Goal: Task Accomplishment & Management: Manage account settings

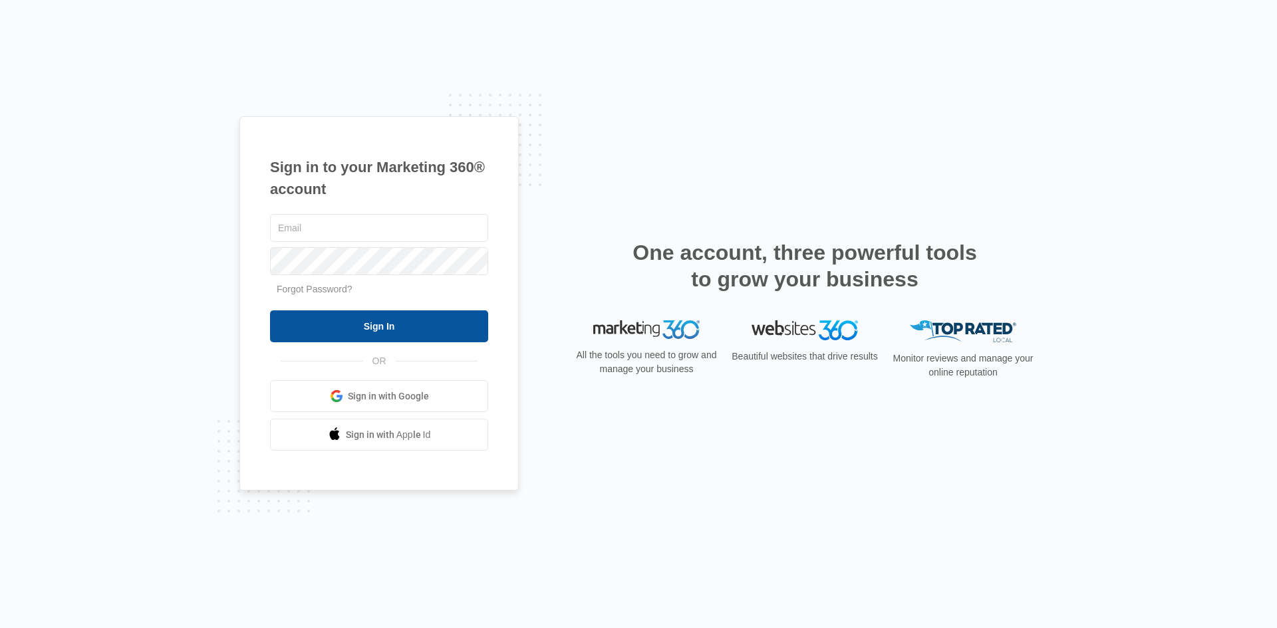
type input "[EMAIL_ADDRESS][DOMAIN_NAME]"
click at [332, 331] on input "Sign In" at bounding box center [379, 327] width 218 height 32
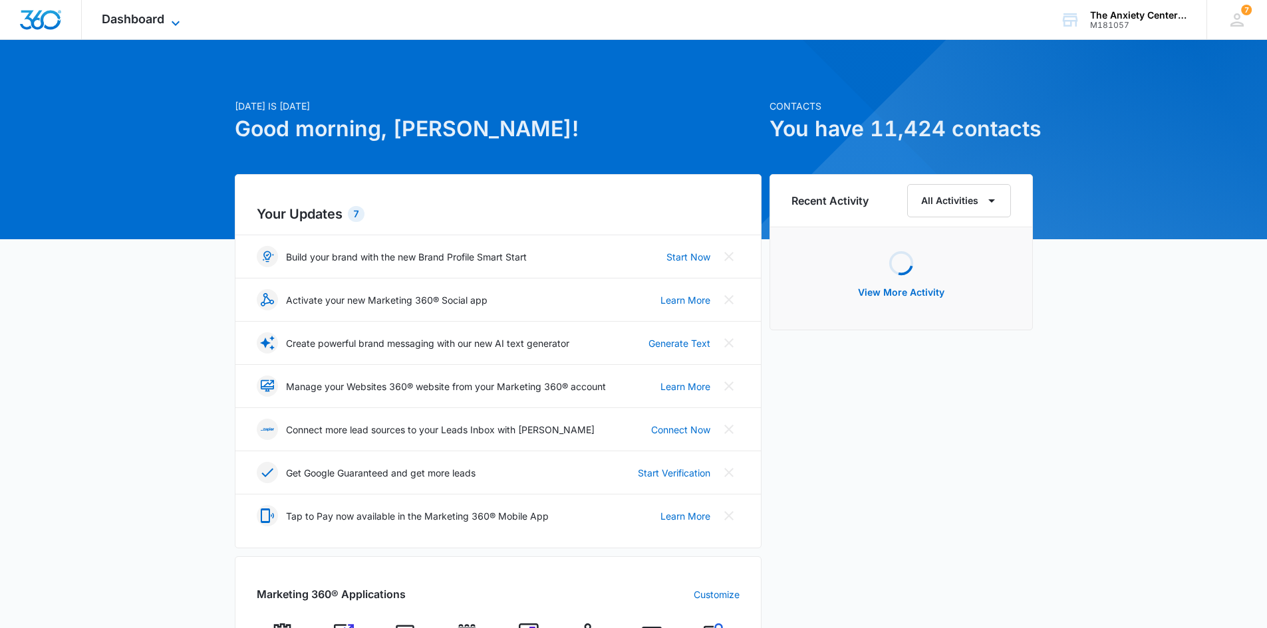
click at [170, 18] on icon at bounding box center [176, 23] width 16 height 16
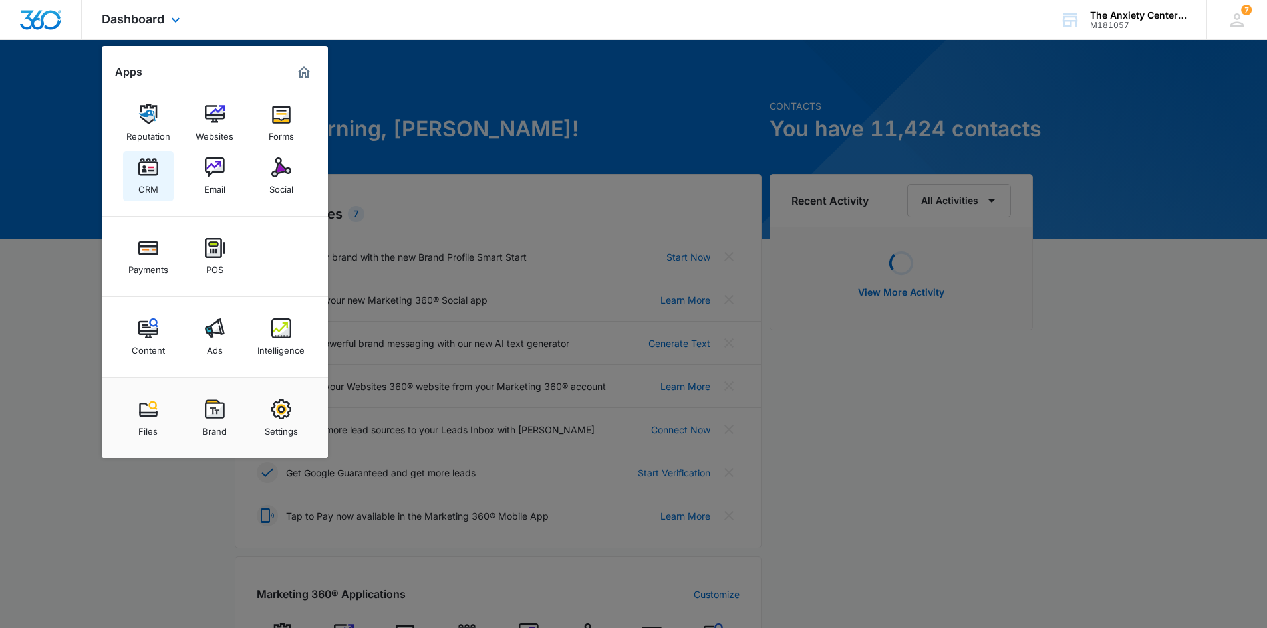
click at [142, 182] on div "CRM" at bounding box center [148, 186] width 20 height 17
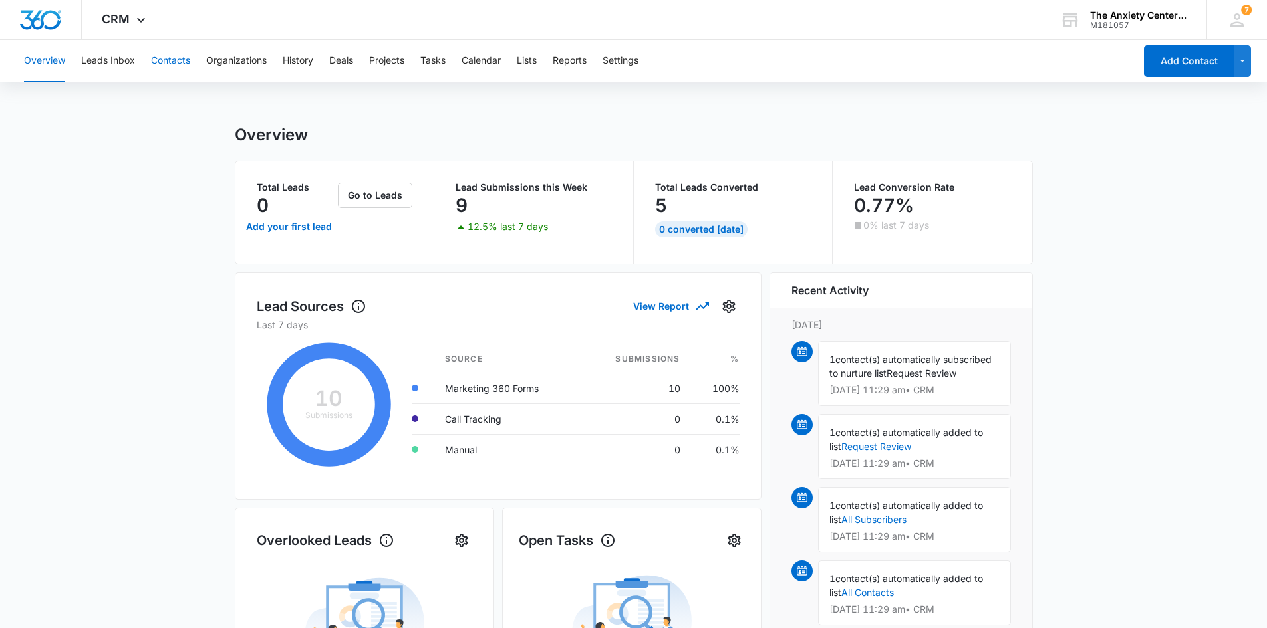
click at [170, 63] on button "Contacts" at bounding box center [170, 61] width 39 height 43
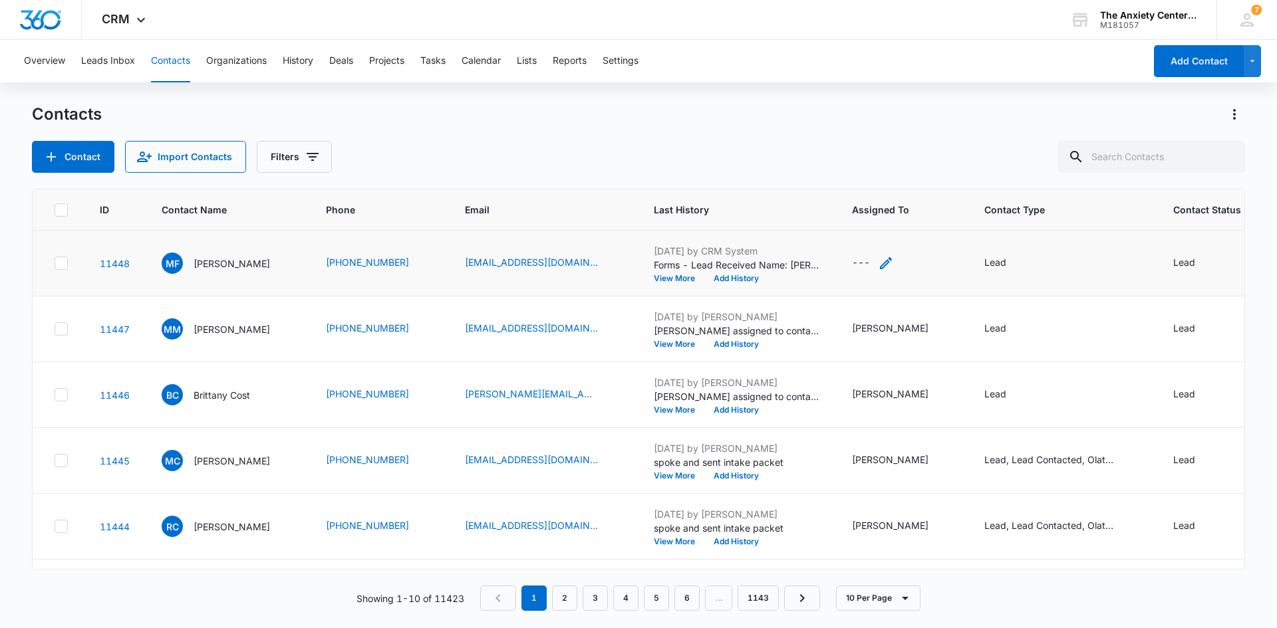
click at [882, 265] on icon "Assigned To - - Select to Edit Field" at bounding box center [886, 263] width 12 height 12
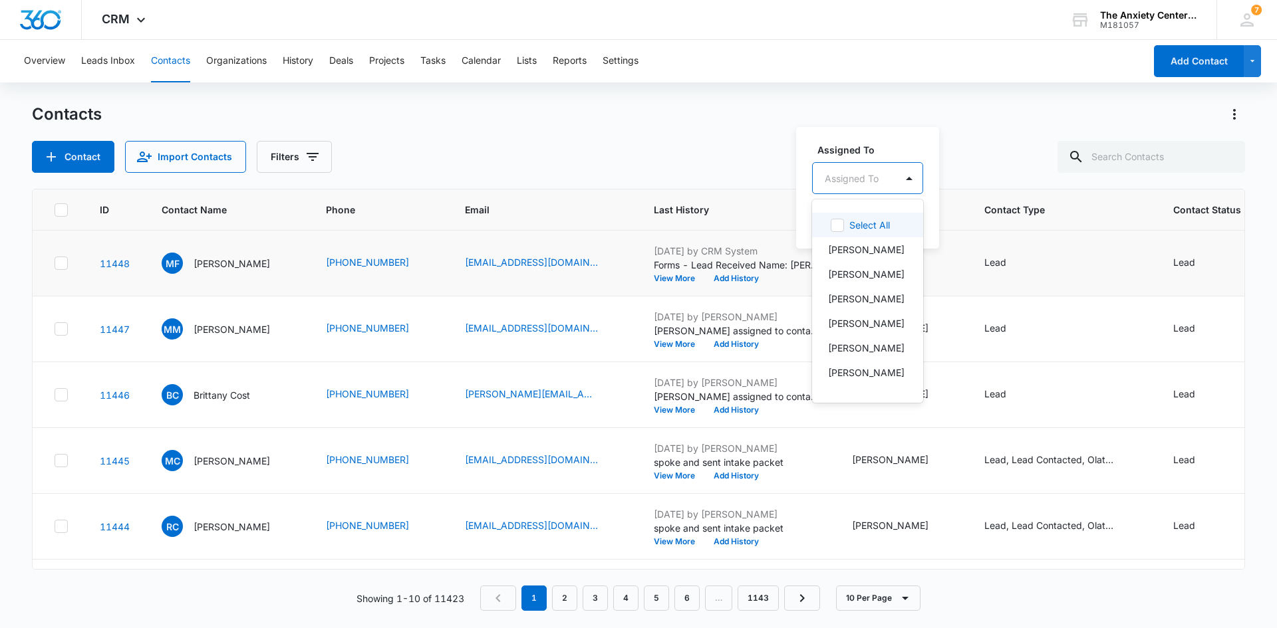
click at [871, 183] on div at bounding box center [852, 178] width 54 height 17
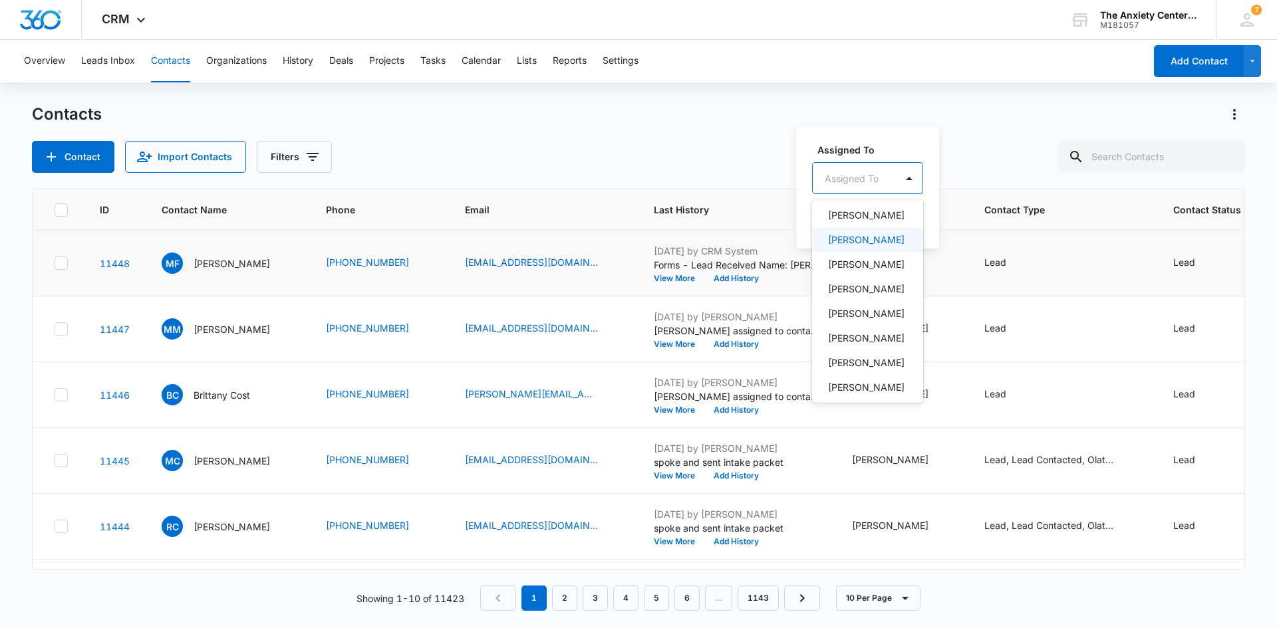
click at [866, 247] on p "[PERSON_NAME]" at bounding box center [866, 240] width 76 height 14
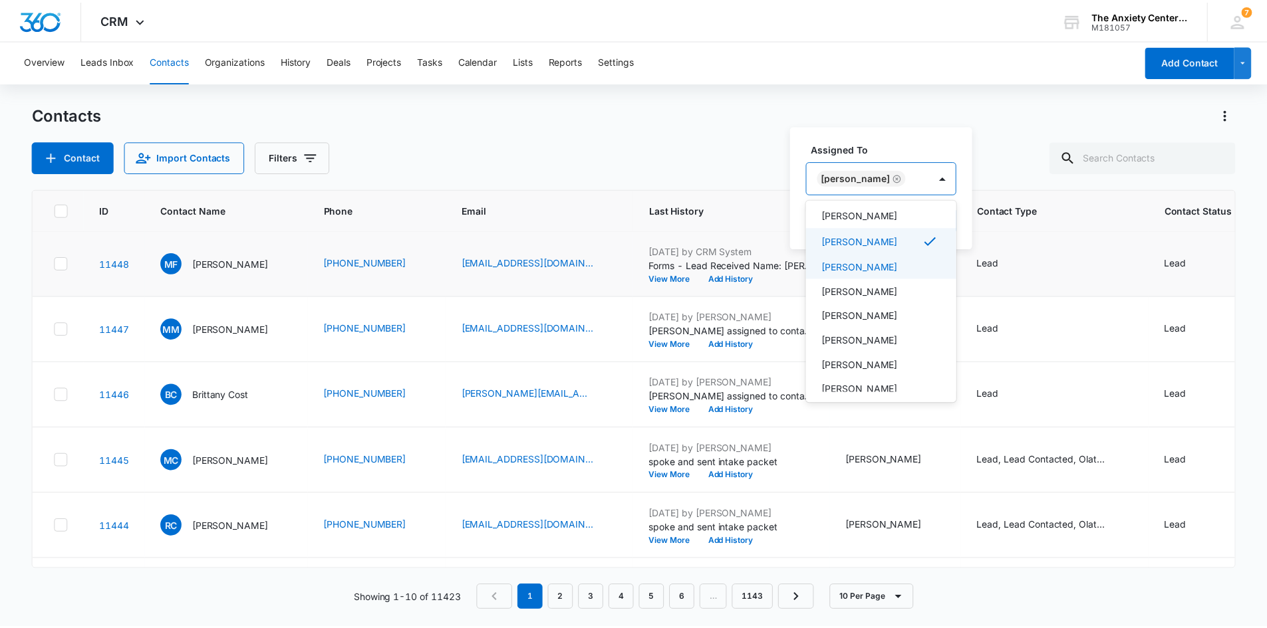
scroll to position [119, 0]
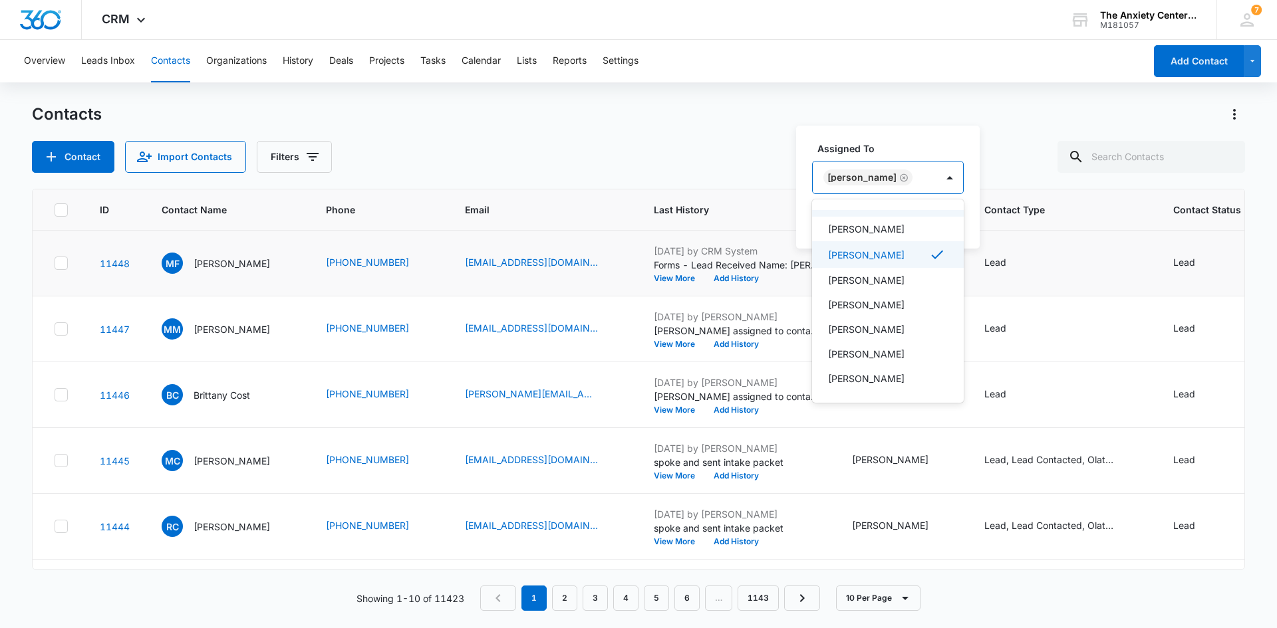
click at [910, 142] on label "Assigned To" at bounding box center [893, 149] width 152 height 14
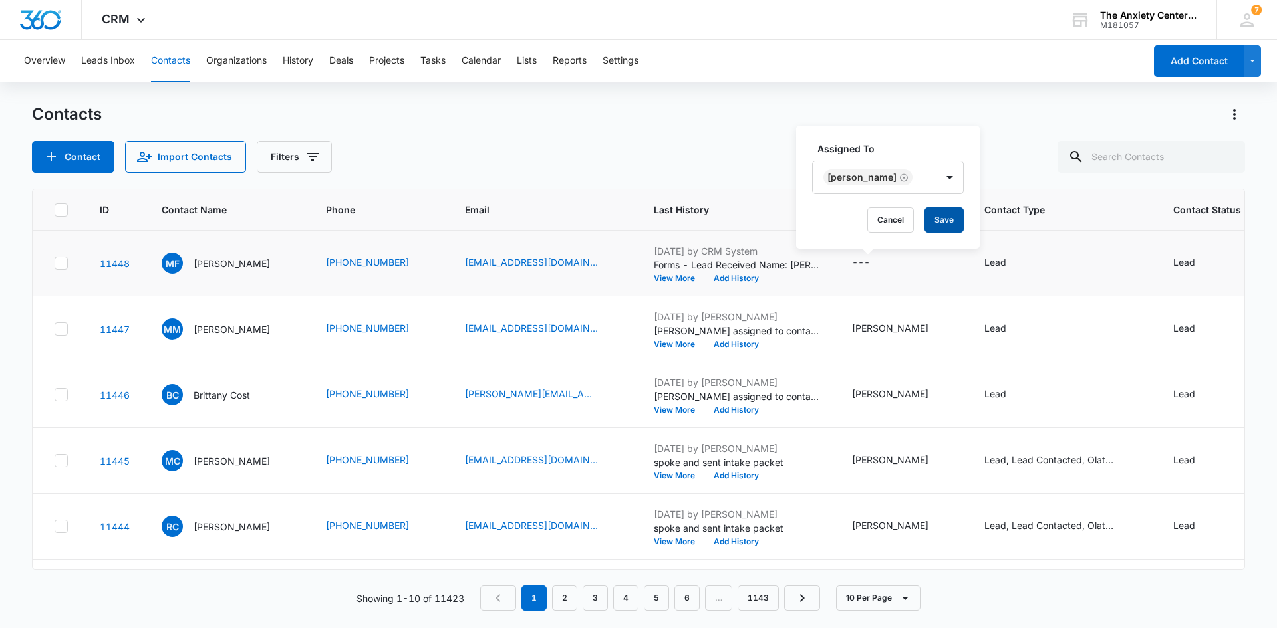
click at [963, 217] on button "Save" at bounding box center [943, 219] width 39 height 25
click at [141, 17] on icon at bounding box center [141, 23] width 16 height 16
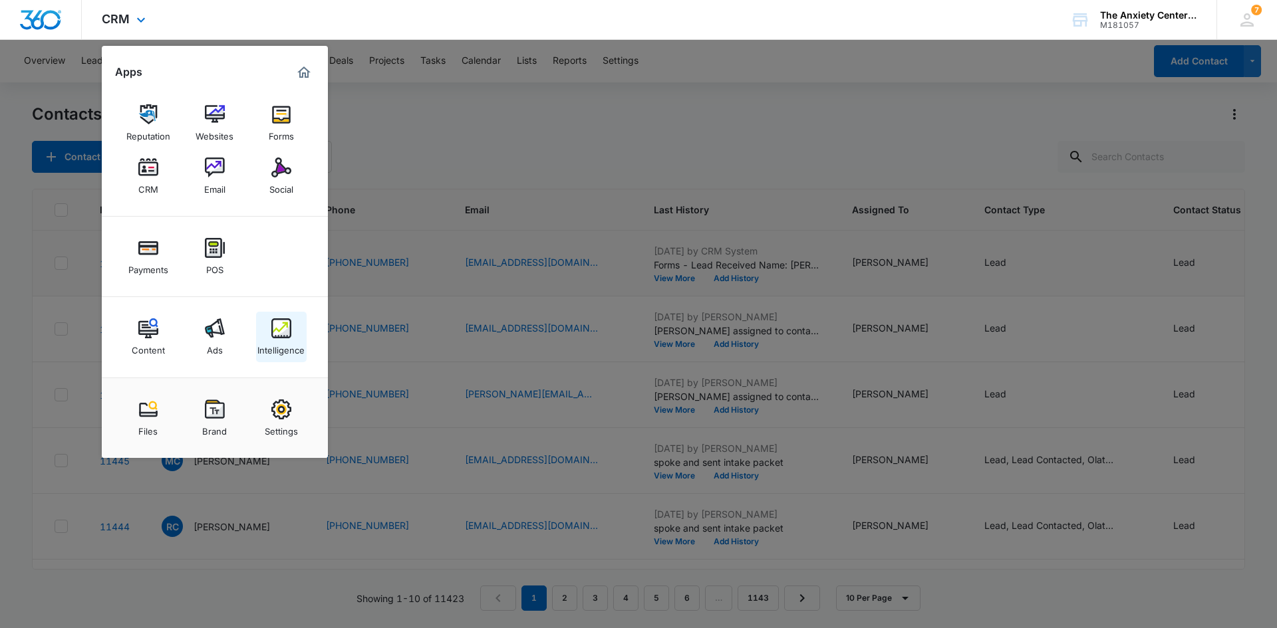
click at [288, 323] on img at bounding box center [281, 328] width 20 height 20
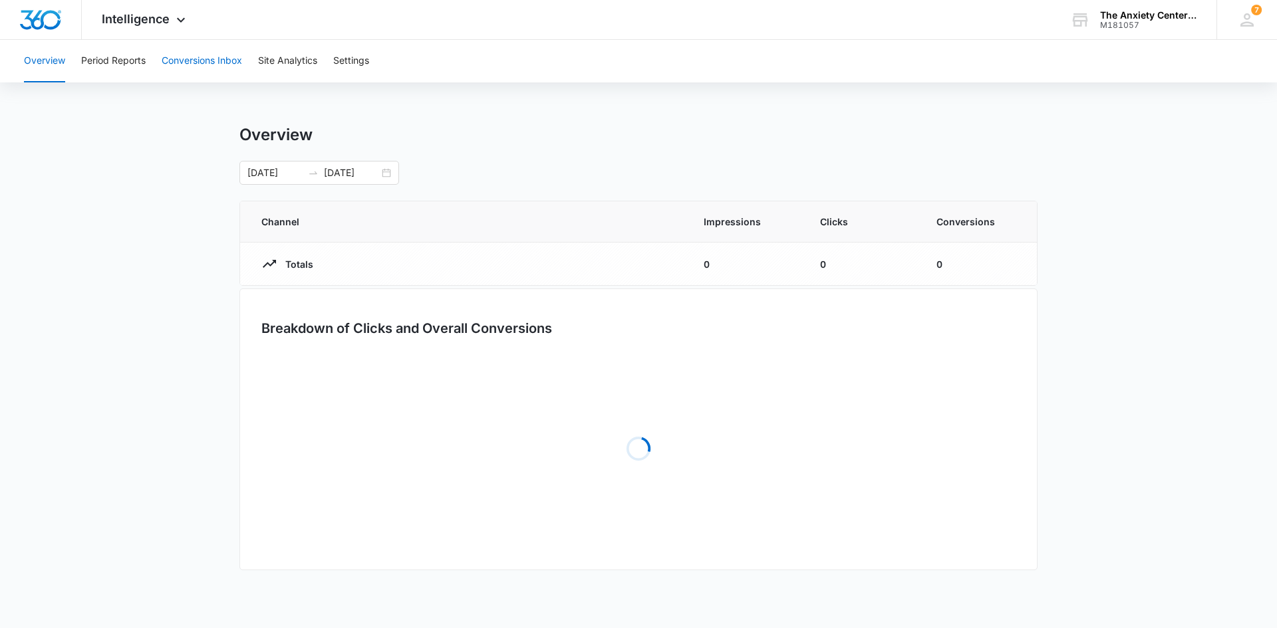
click at [218, 64] on button "Conversions Inbox" at bounding box center [202, 61] width 80 height 43
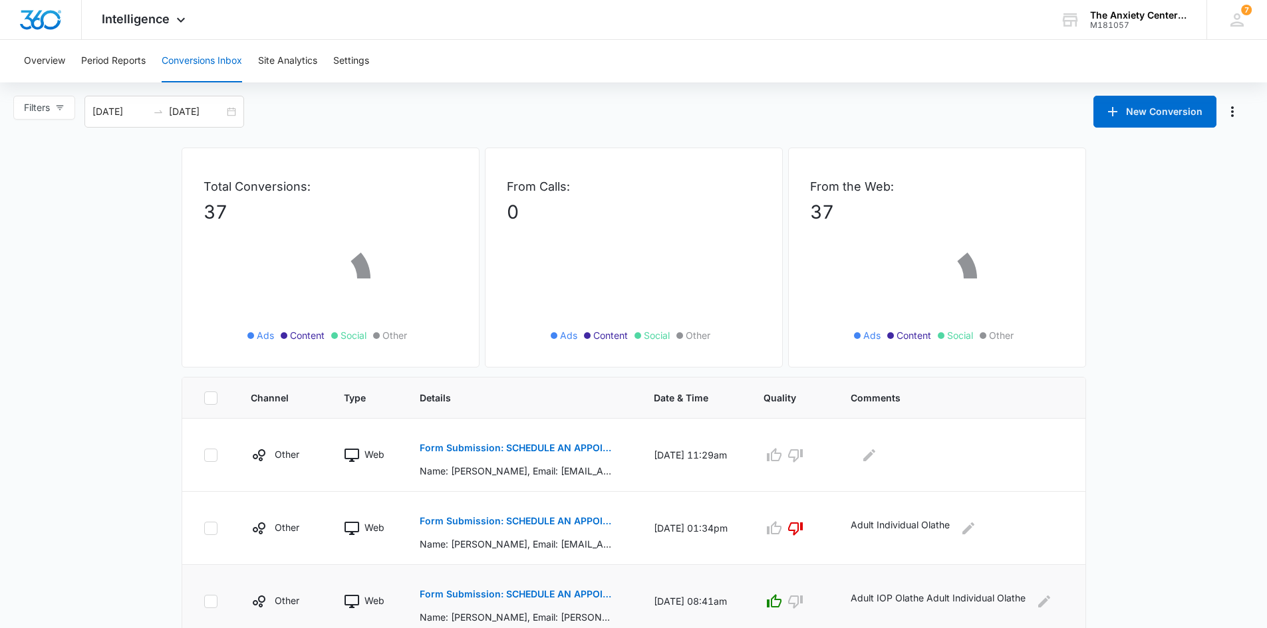
scroll to position [266, 0]
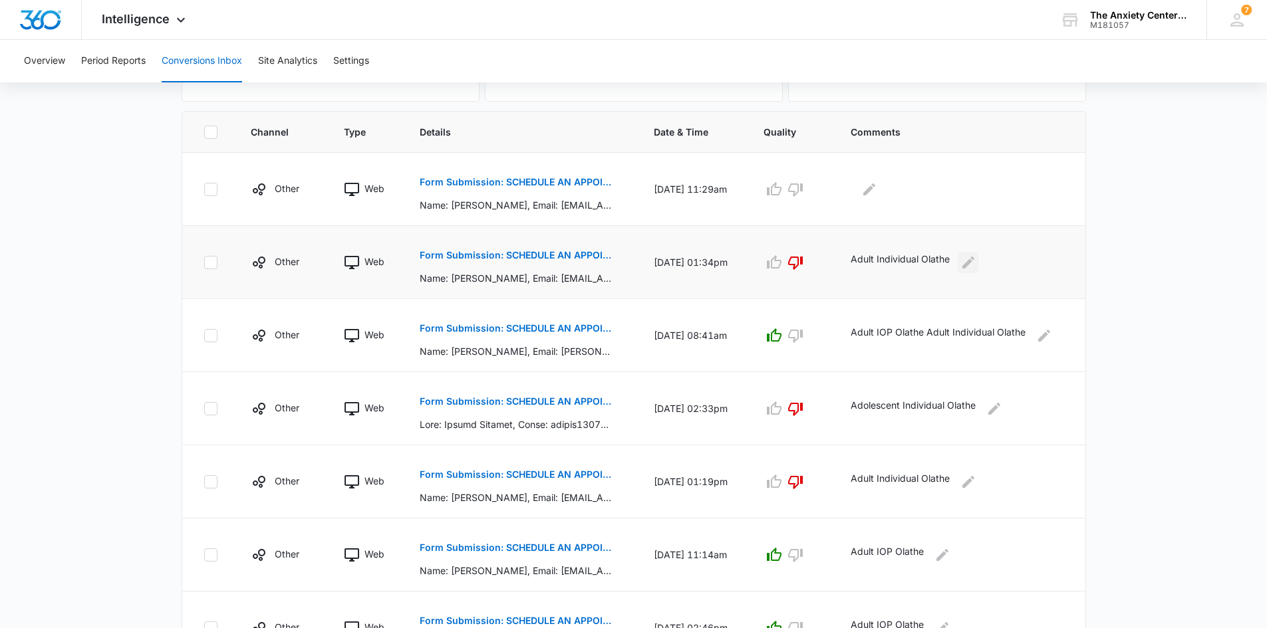
click at [974, 259] on icon "Edit Comments" at bounding box center [968, 262] width 12 height 12
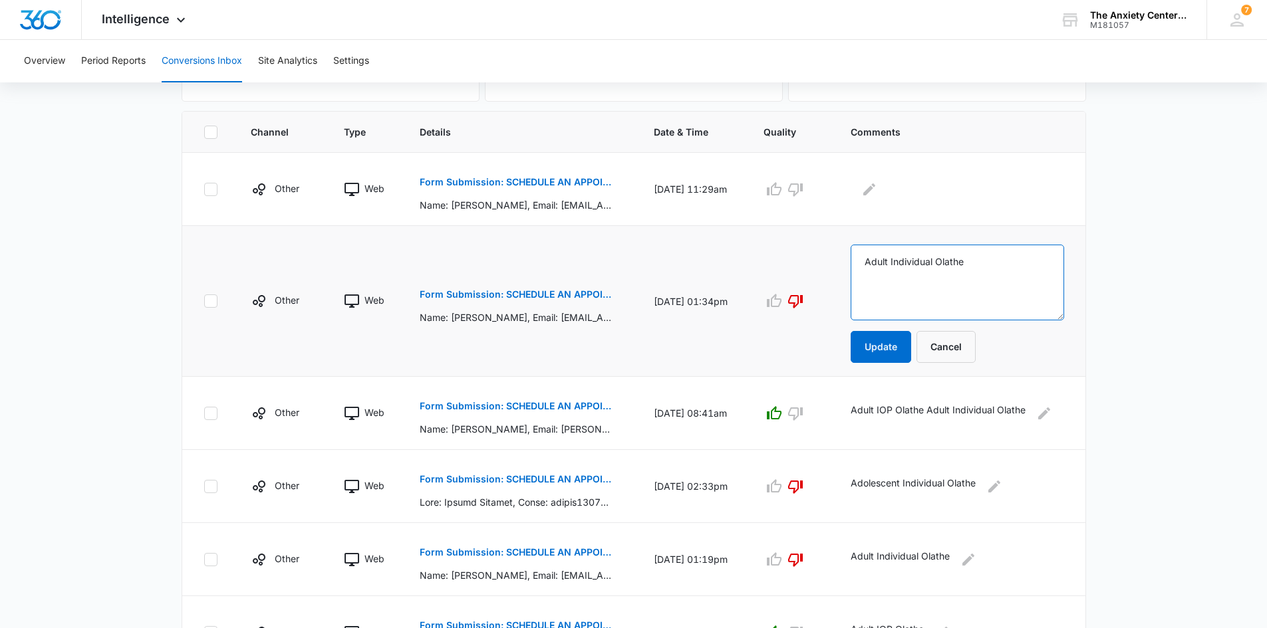
drag, startPoint x: 869, startPoint y: 262, endPoint x: 976, endPoint y: 267, distance: 107.2
click at [976, 267] on textarea "Adult Individual Olathe" at bounding box center [956, 283] width 213 height 76
click at [965, 348] on button "Cancel" at bounding box center [945, 347] width 59 height 32
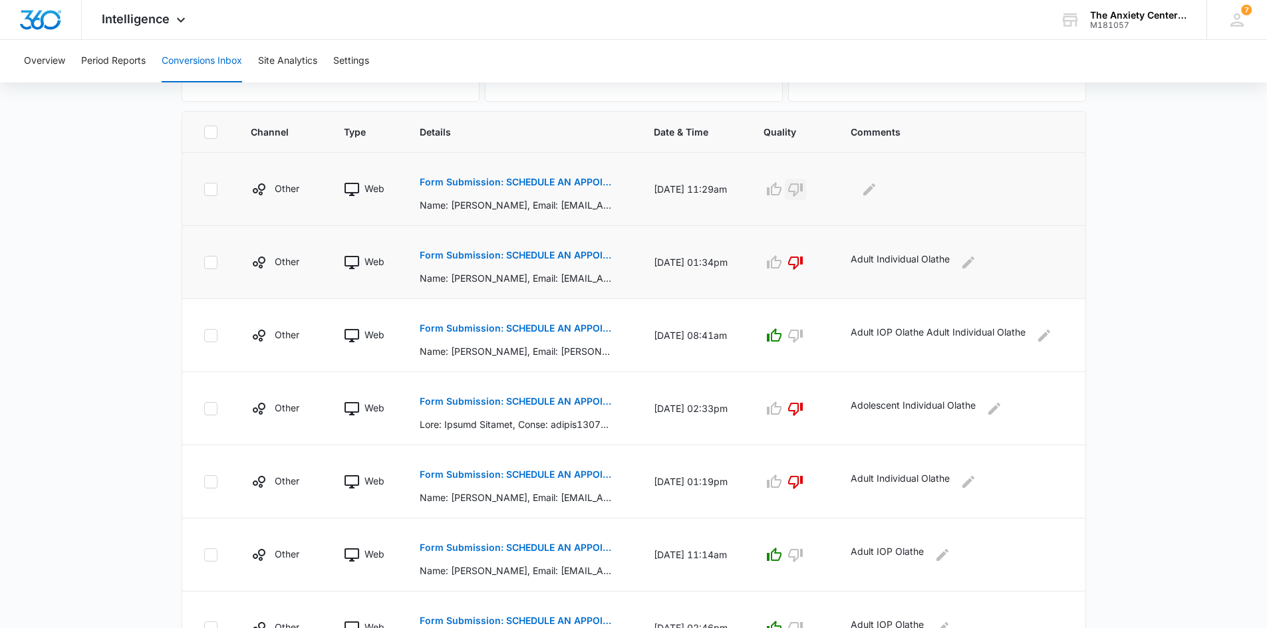
click at [803, 190] on icon "button" at bounding box center [795, 190] width 16 height 16
click at [875, 191] on icon "Edit Comments" at bounding box center [869, 189] width 12 height 12
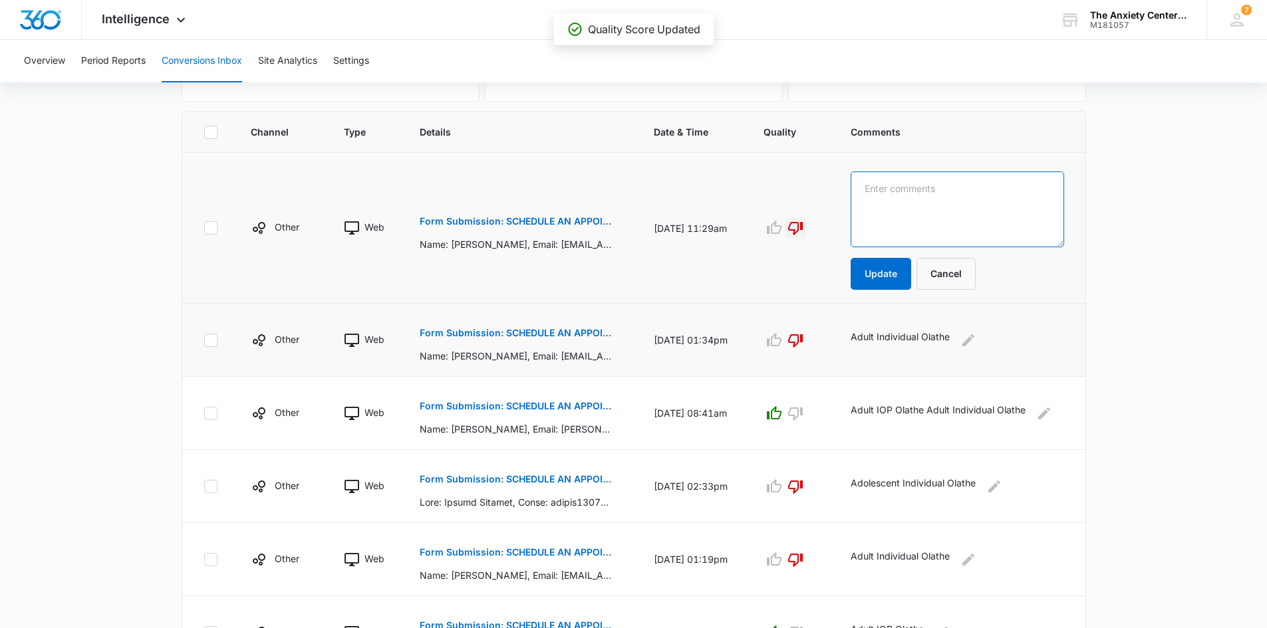
paste textarea "Adult Individual Olathe"
type textarea "Adult Individual Olathe"
click at [883, 278] on button "Update" at bounding box center [880, 274] width 61 height 32
click at [884, 275] on button "Update" at bounding box center [880, 274] width 61 height 32
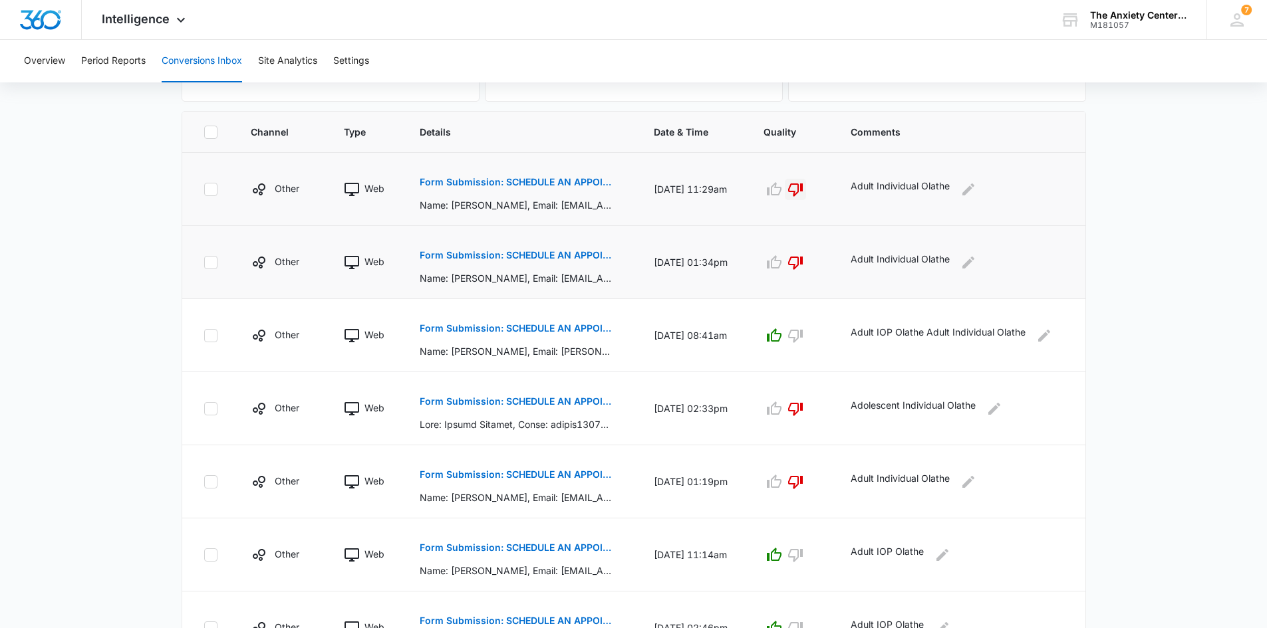
click at [884, 275] on td "Adult Individual Olathe" at bounding box center [959, 262] width 251 height 73
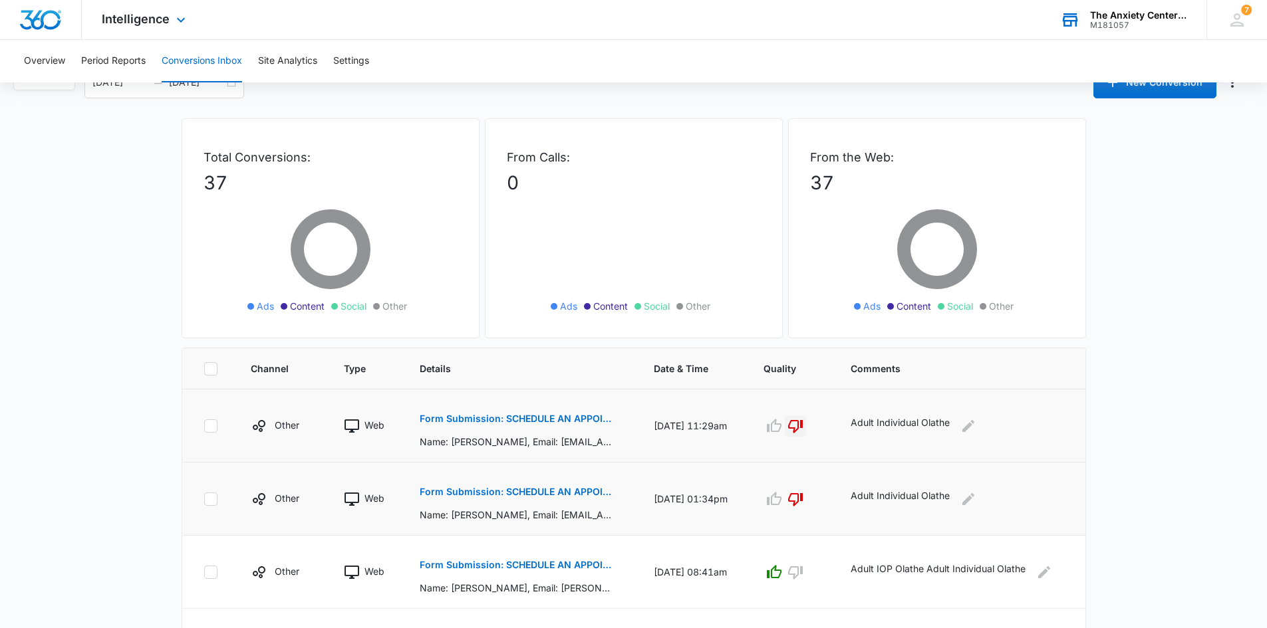
scroll to position [0, 0]
